Goal: Use online tool/utility: Utilize a website feature to perform a specific function

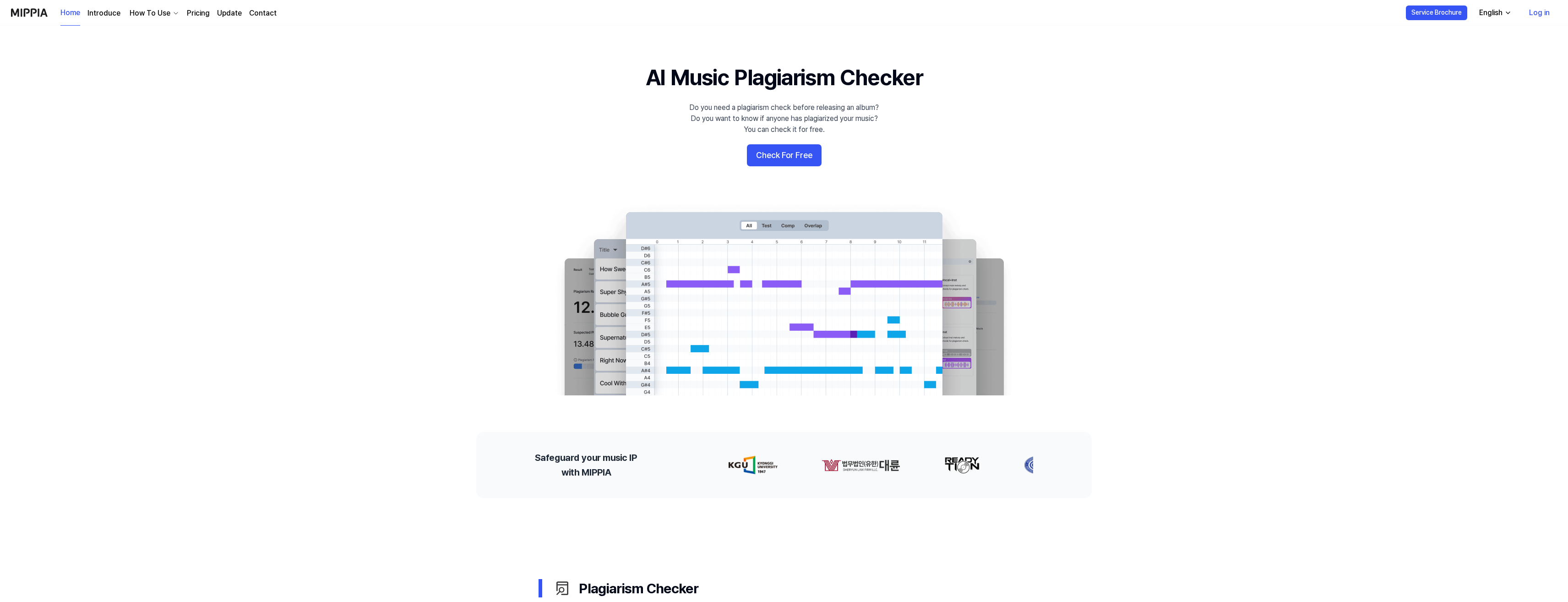
click at [1534, 14] on link "Log in" at bounding box center [1539, 13] width 35 height 26
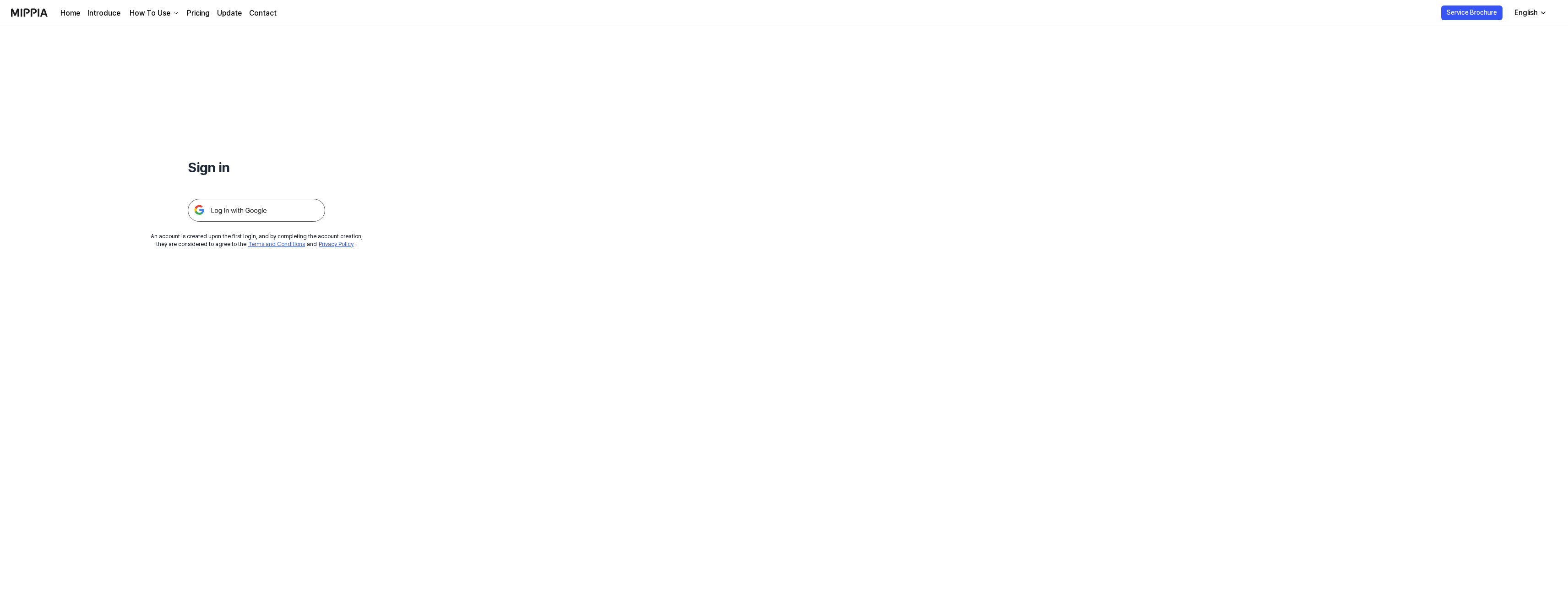
click at [262, 211] on img at bounding box center [256, 211] width 137 height 23
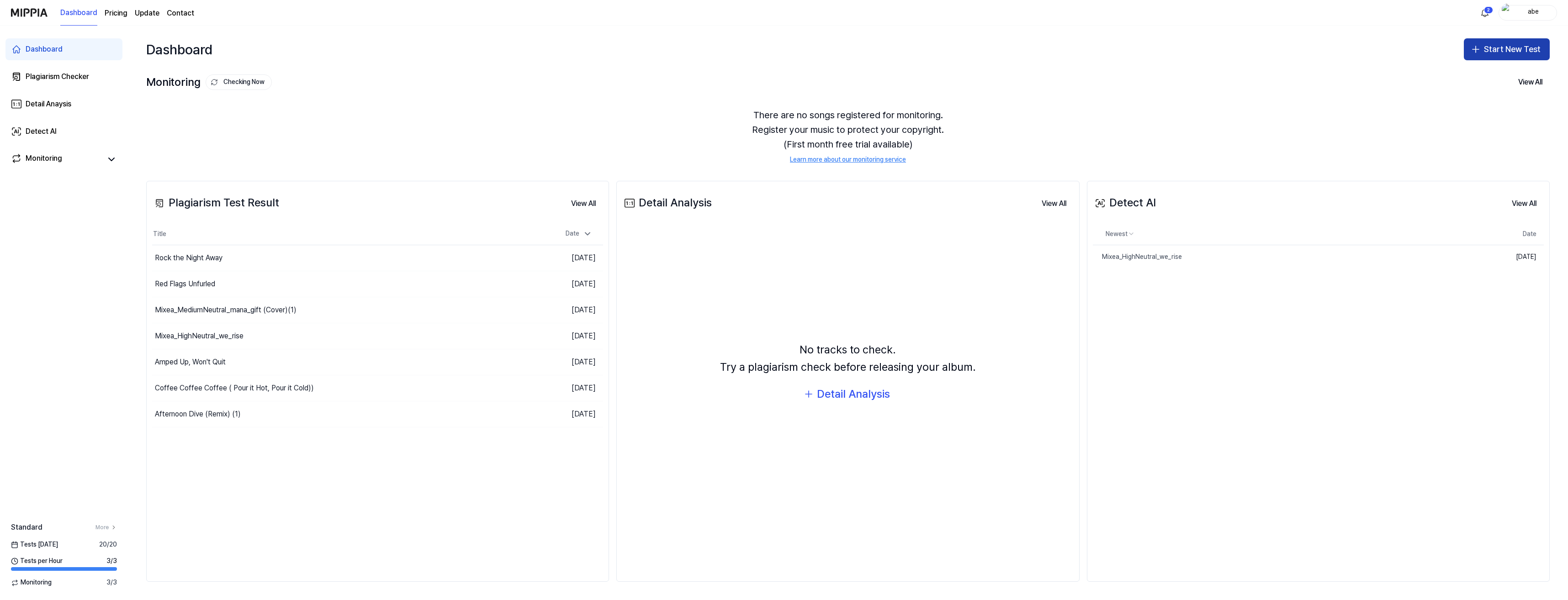
click at [1478, 49] on icon "button" at bounding box center [1475, 49] width 7 height 0
click at [1471, 74] on div "Plagiarism test" at bounding box center [1485, 74] width 42 height 9
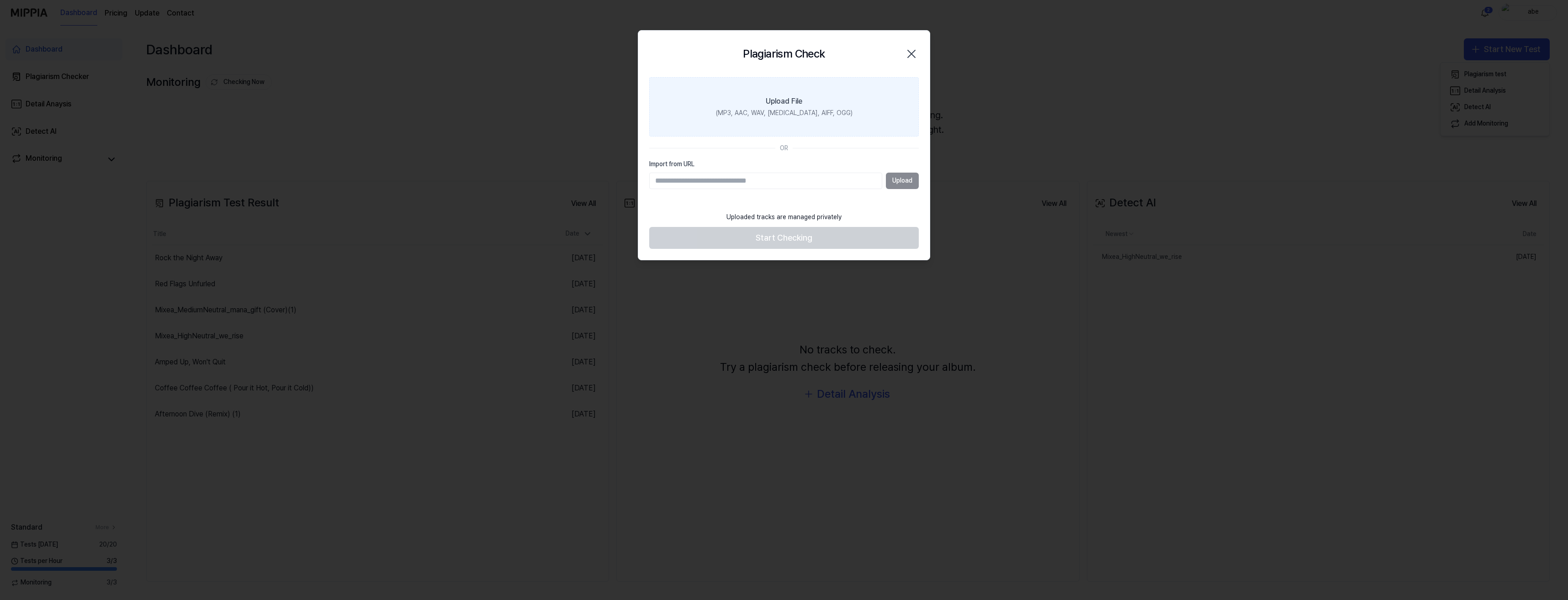
click at [803, 102] on label "Upload File (MP3, AAC, WAV, FLAC, AIFF, OGG)" at bounding box center [784, 107] width 270 height 60
click at [0, 0] on input "Upload File (MP3, AAC, WAV, FLAC, AIFF, OGG)" at bounding box center [0, 0] width 0 height 0
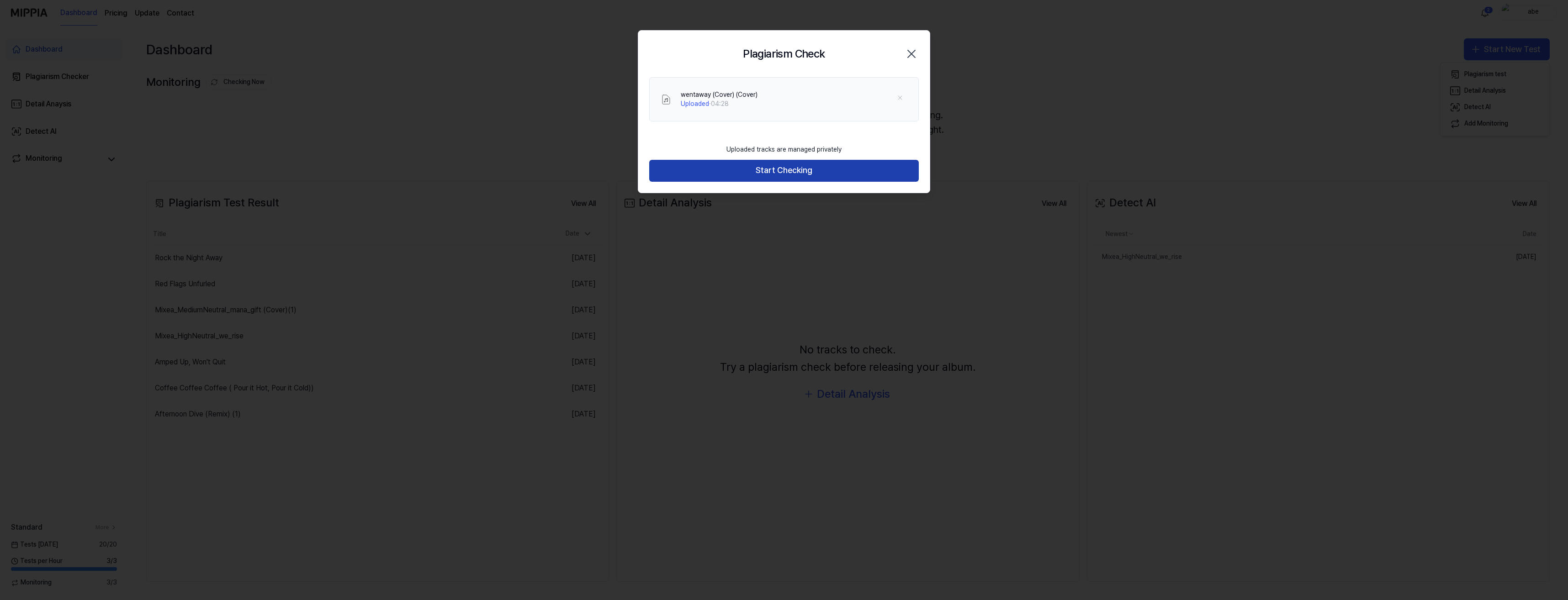
click at [763, 173] on button "Start Checking" at bounding box center [784, 171] width 270 height 22
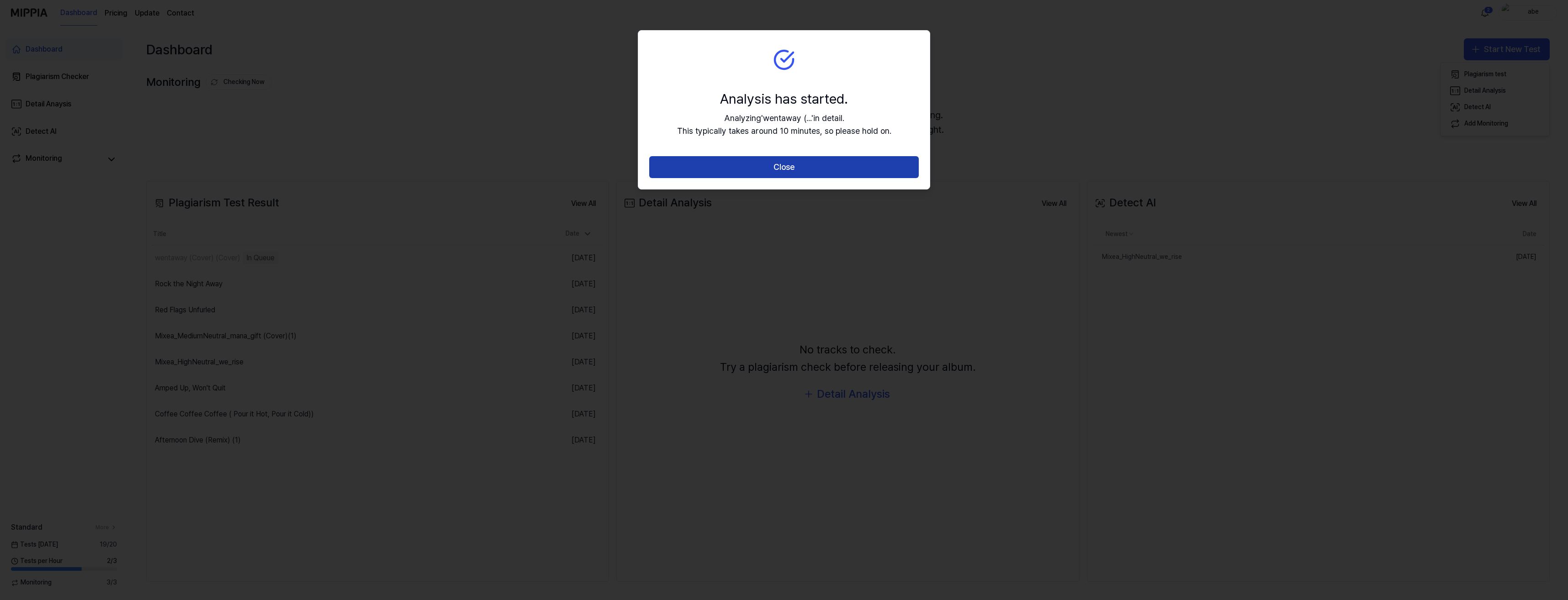
click at [757, 169] on button "Close" at bounding box center [784, 167] width 270 height 22
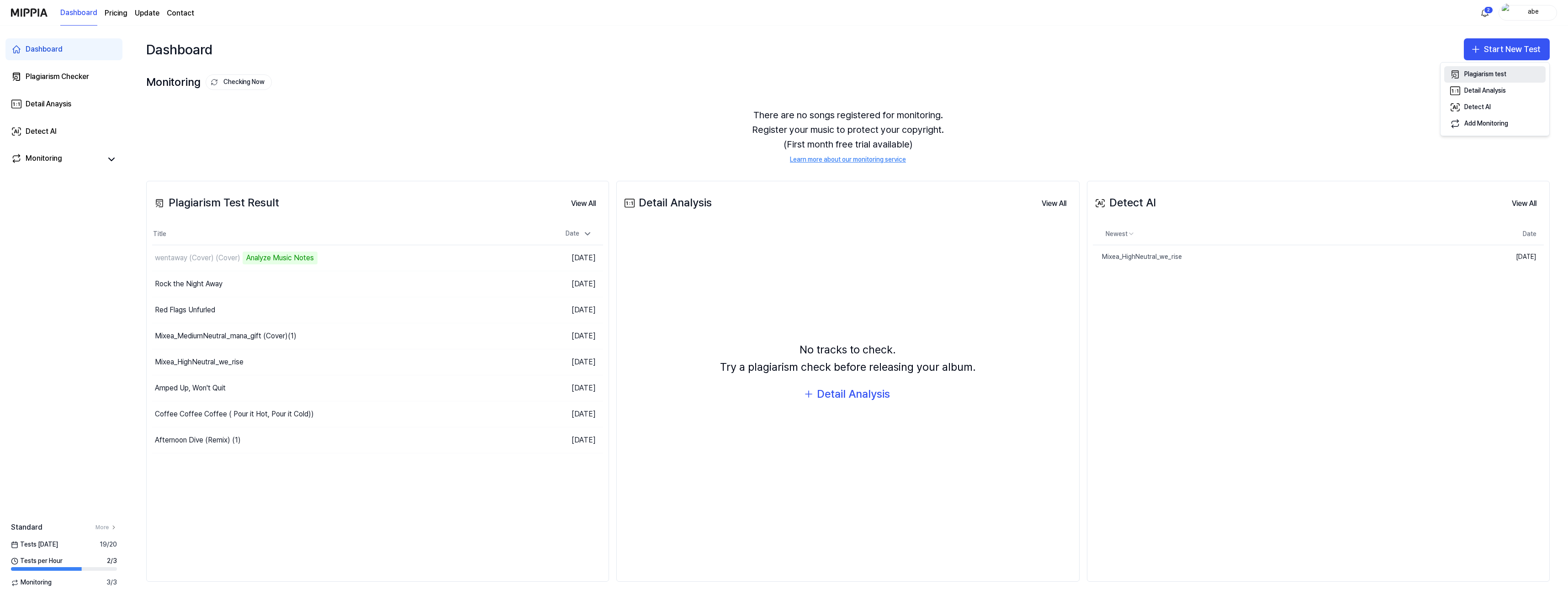
click at [1473, 71] on div "Plagiarism test" at bounding box center [1485, 74] width 42 height 9
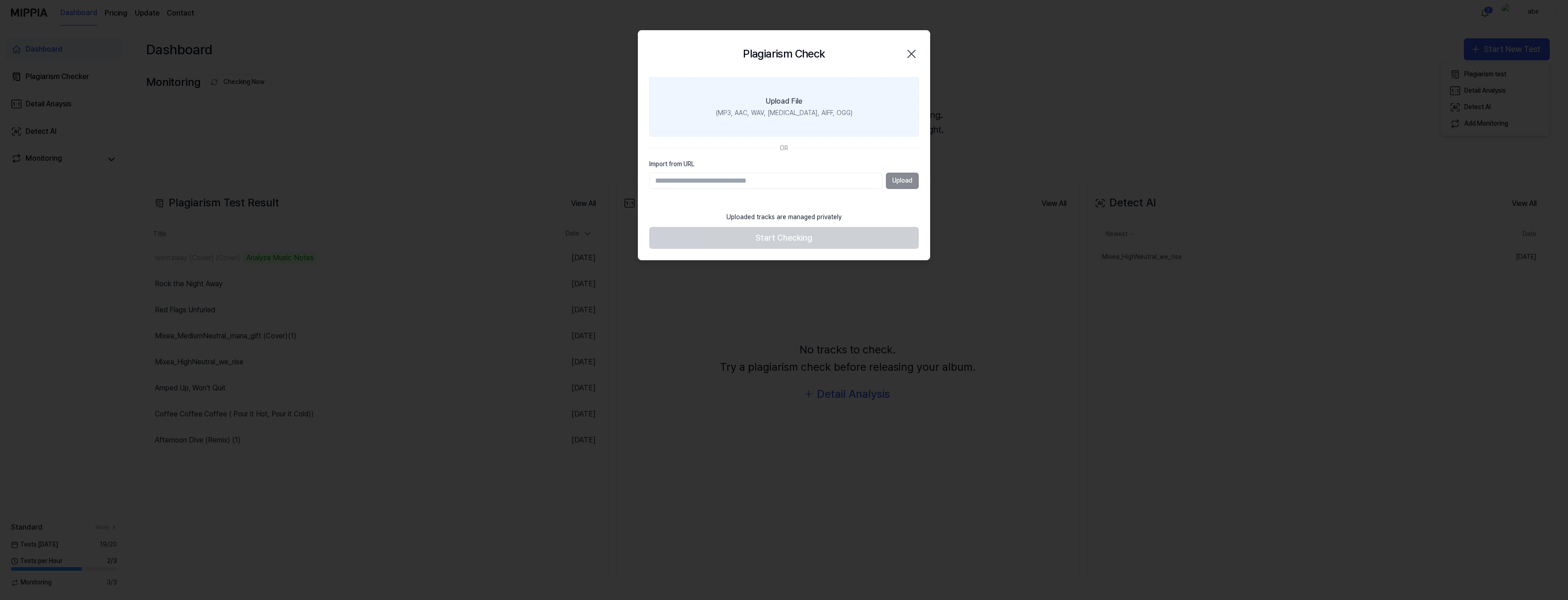
click at [757, 99] on label "Upload File (MP3, AAC, WAV, FLAC, AIFF, OGG)" at bounding box center [784, 107] width 270 height 60
click at [0, 0] on input "Upload File (MP3, AAC, WAV, FLAC, AIFF, OGG)" at bounding box center [0, 0] width 0 height 0
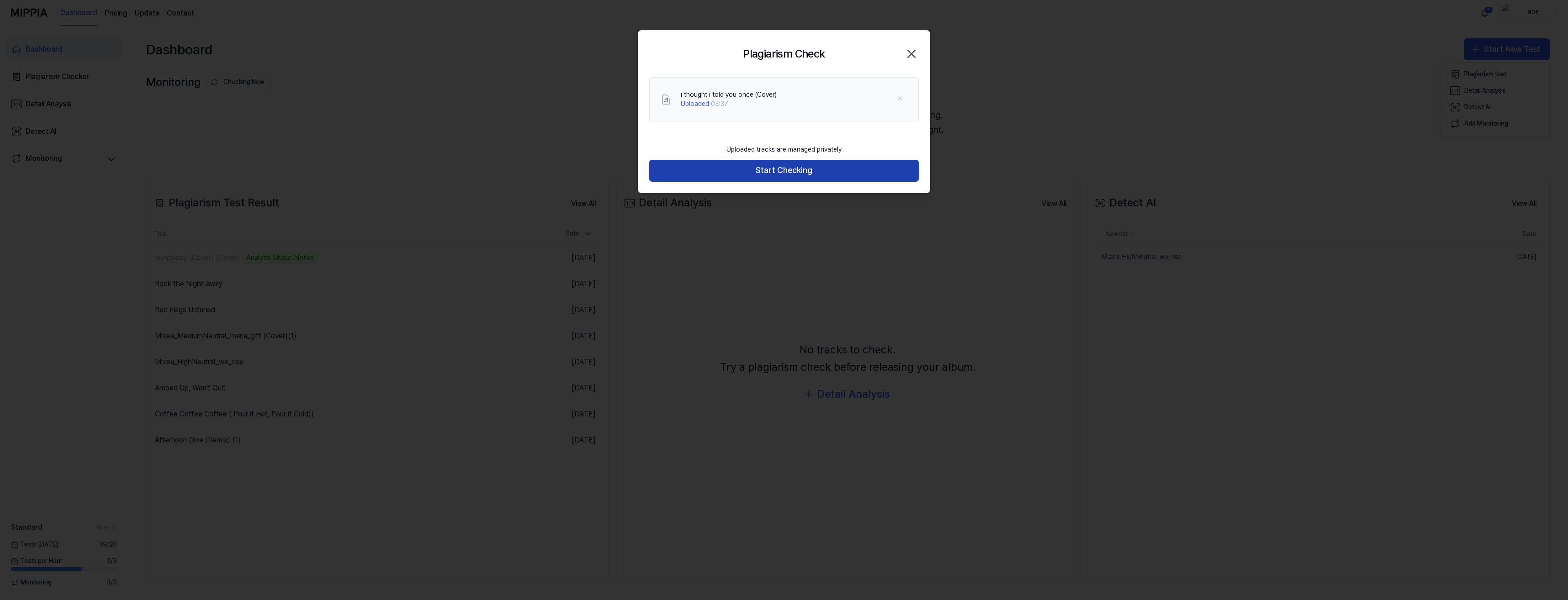
click at [769, 169] on button "Start Checking" at bounding box center [784, 171] width 270 height 22
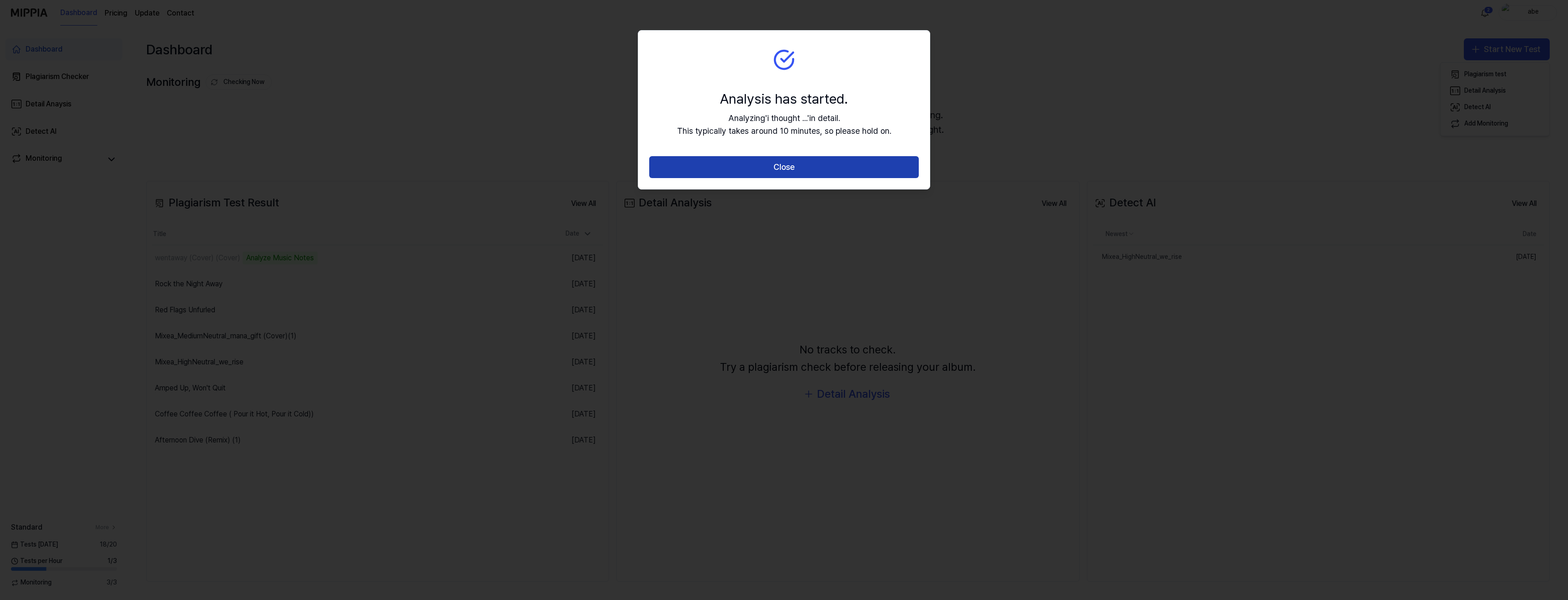
click at [777, 171] on button "Close" at bounding box center [784, 167] width 270 height 22
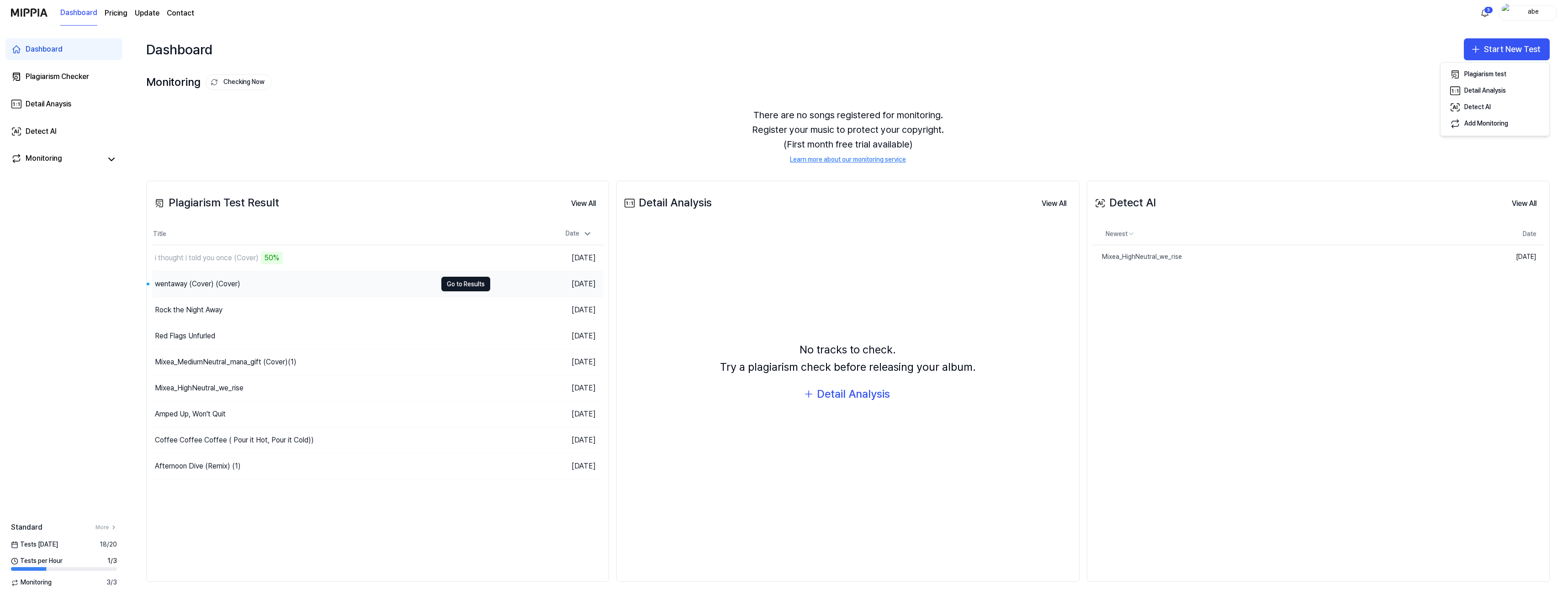
click at [242, 288] on div "wentaway (Cover) (Cover)" at bounding box center [295, 284] width 285 height 26
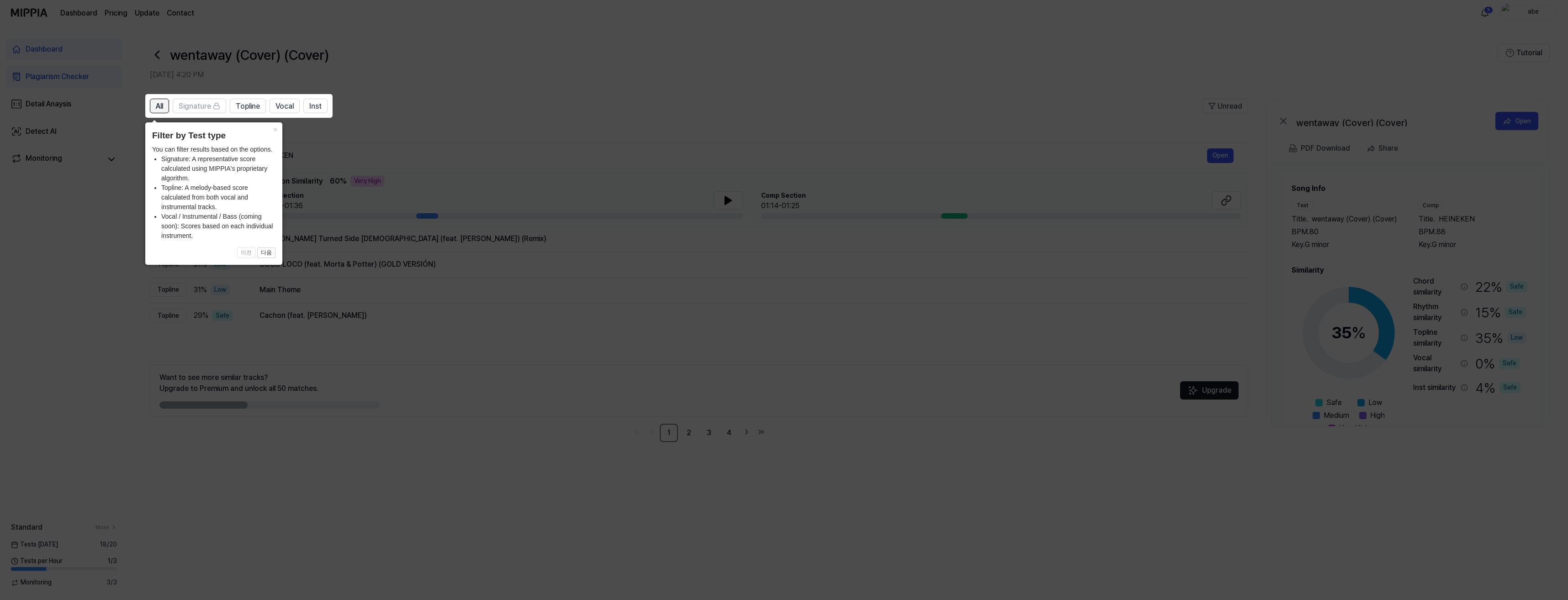
click at [160, 105] on span "All" at bounding box center [159, 106] width 7 height 11
click at [264, 252] on button "다음" at bounding box center [267, 253] width 18 height 11
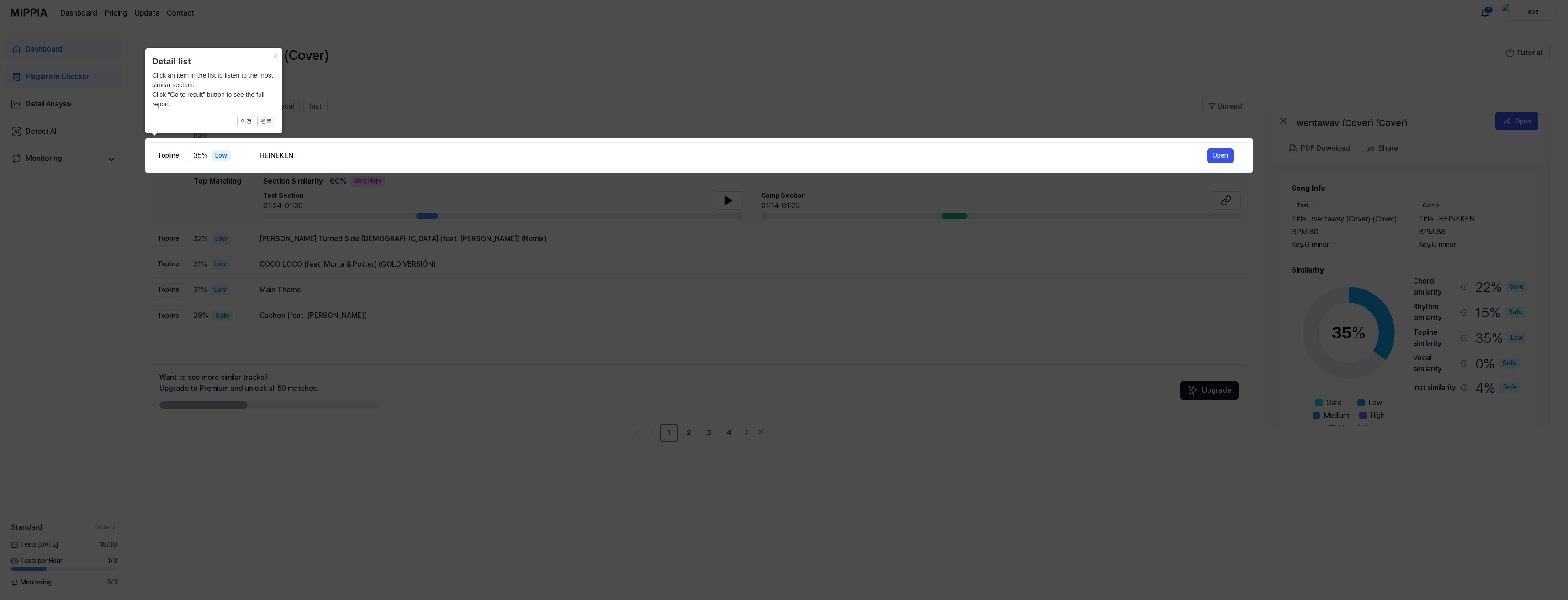
click at [267, 119] on button "완료" at bounding box center [267, 122] width 18 height 11
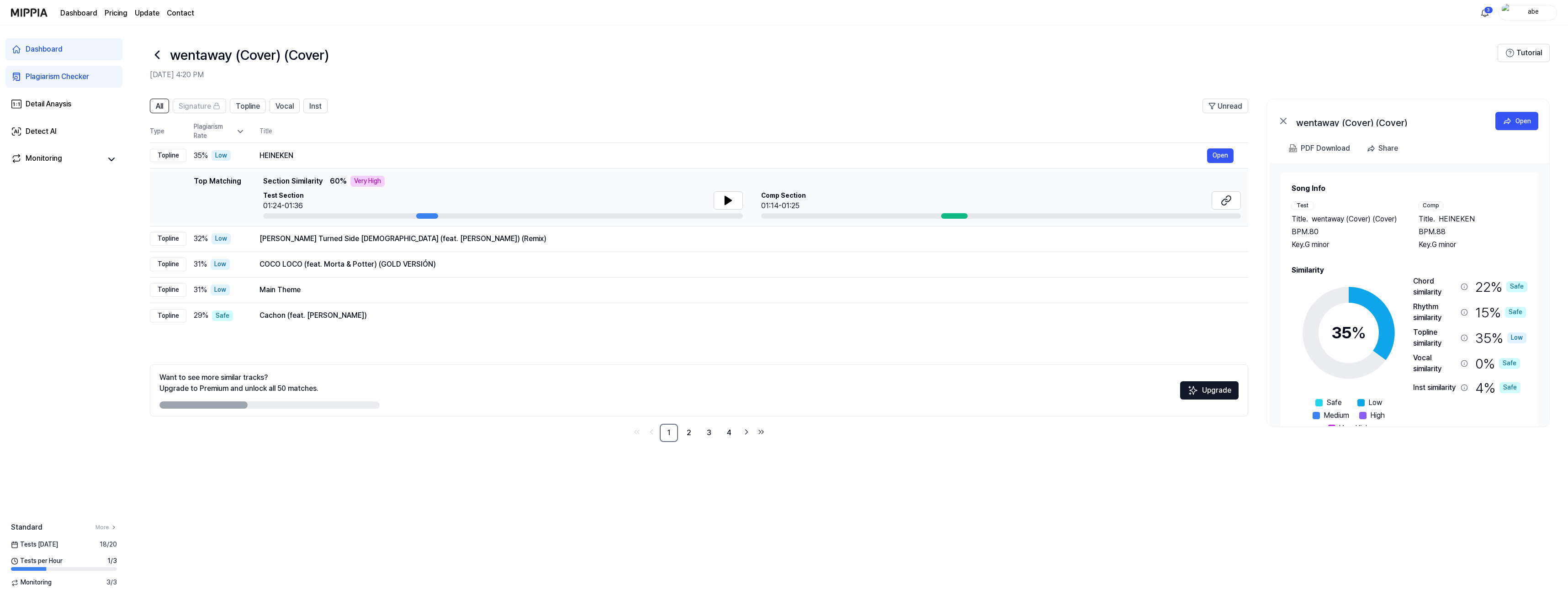
click at [469, 184] on div "Top Matching Section Similarity 60 % Very High" at bounding box center [752, 181] width 978 height 11
click at [716, 197] on button at bounding box center [728, 200] width 29 height 18
click at [730, 205] on icon at bounding box center [728, 200] width 11 height 11
click at [1224, 204] on icon at bounding box center [1227, 200] width 11 height 11
click at [76, 80] on div "Plagiarism Checker" at bounding box center [57, 77] width 63 height 11
